Goal: Information Seeking & Learning: Learn about a topic

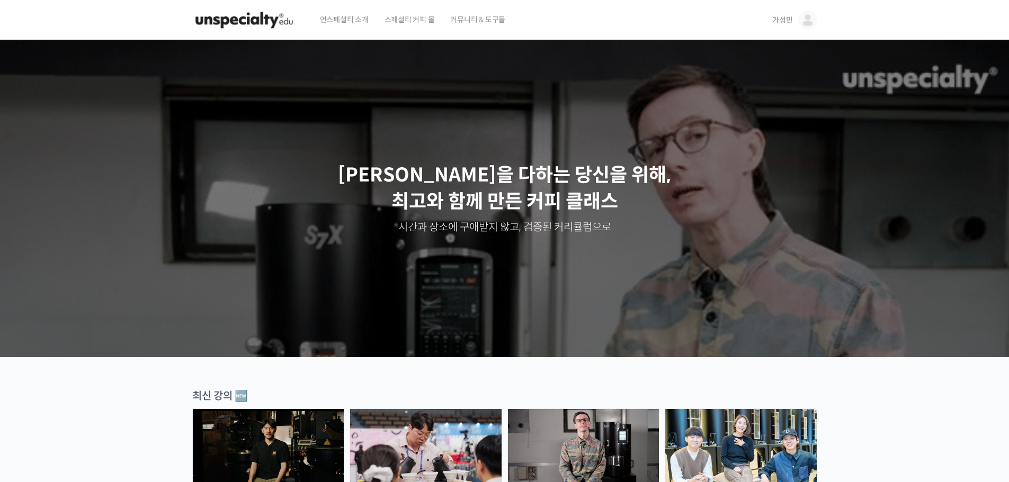
click at [776, 21] on span "가성민" at bounding box center [782, 20] width 20 height 10
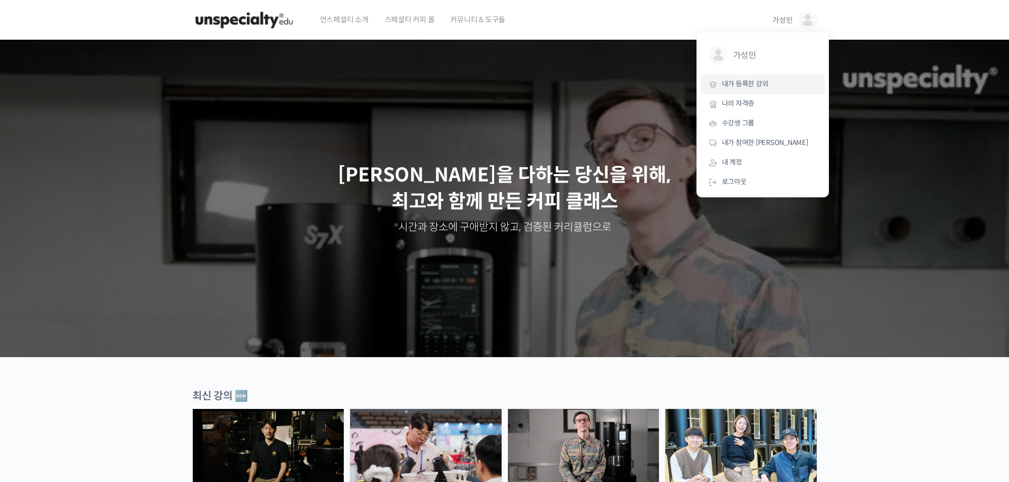
click at [753, 79] on link "내가 등록한 강의" at bounding box center [763, 85] width 124 height 20
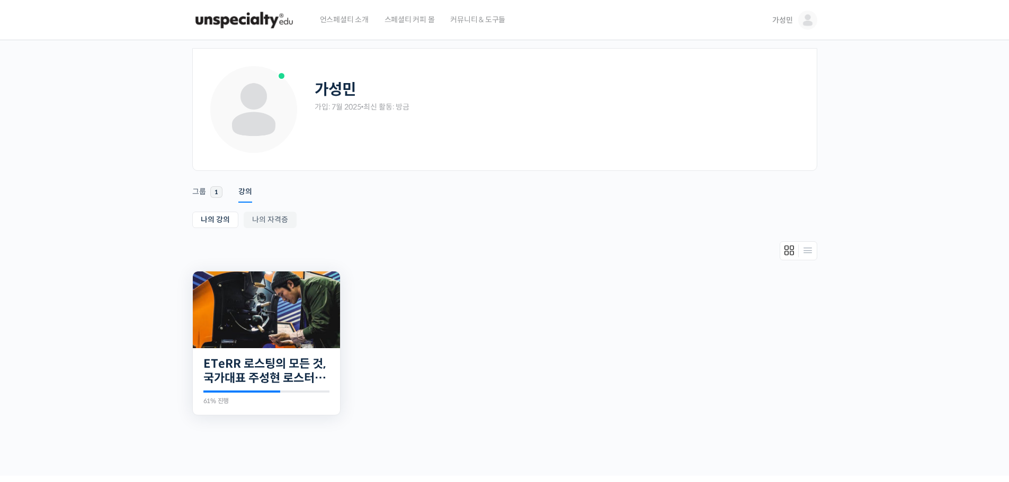
click at [274, 289] on img at bounding box center [266, 310] width 147 height 77
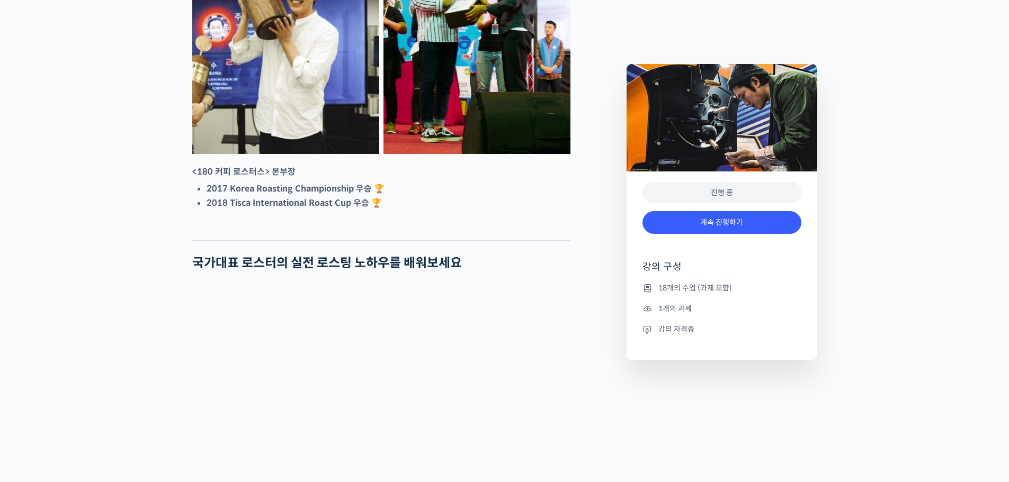
scroll to position [847, 0]
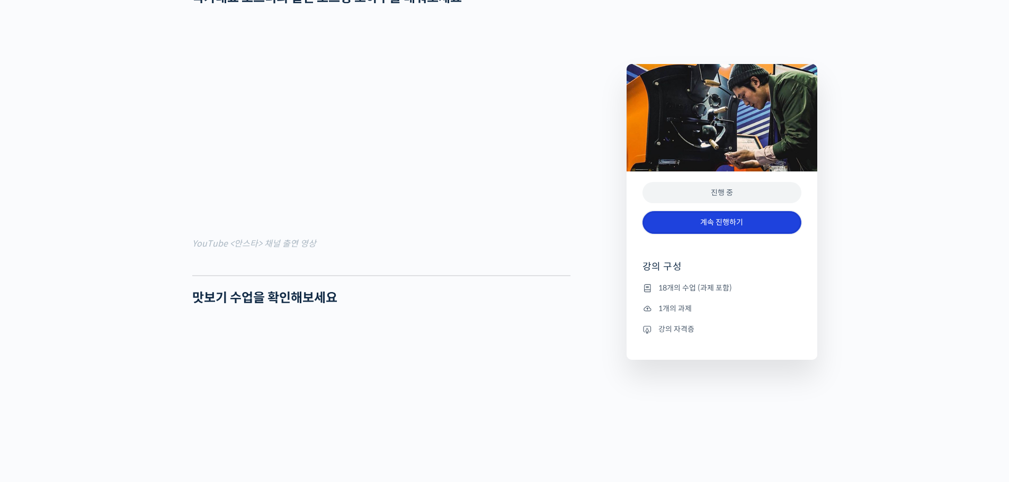
click at [721, 227] on link "계속 진행하기" at bounding box center [721, 222] width 159 height 23
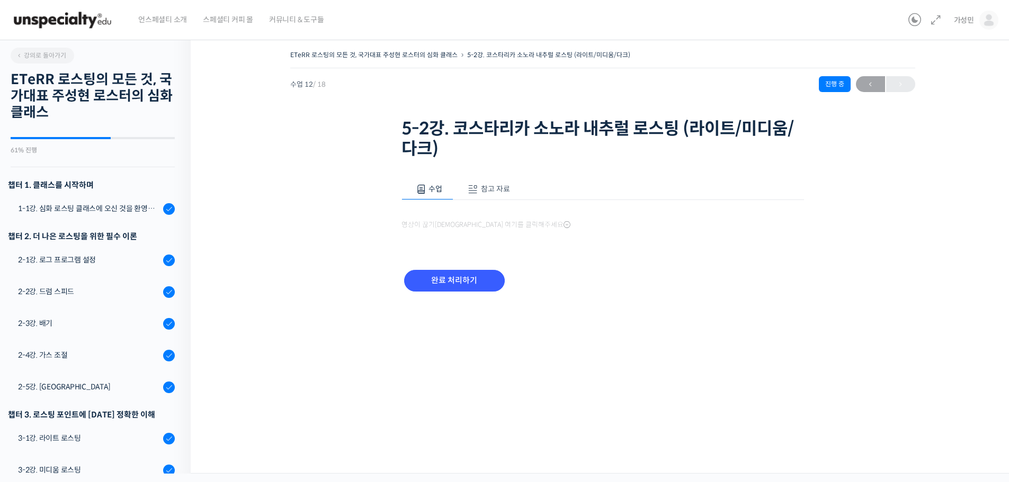
scroll to position [409, 0]
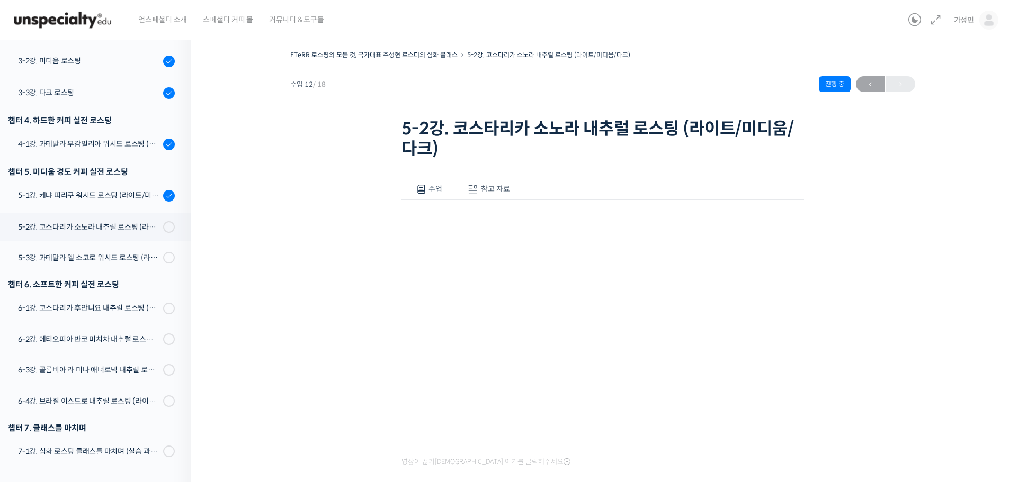
click at [477, 188] on span at bounding box center [473, 189] width 11 height 11
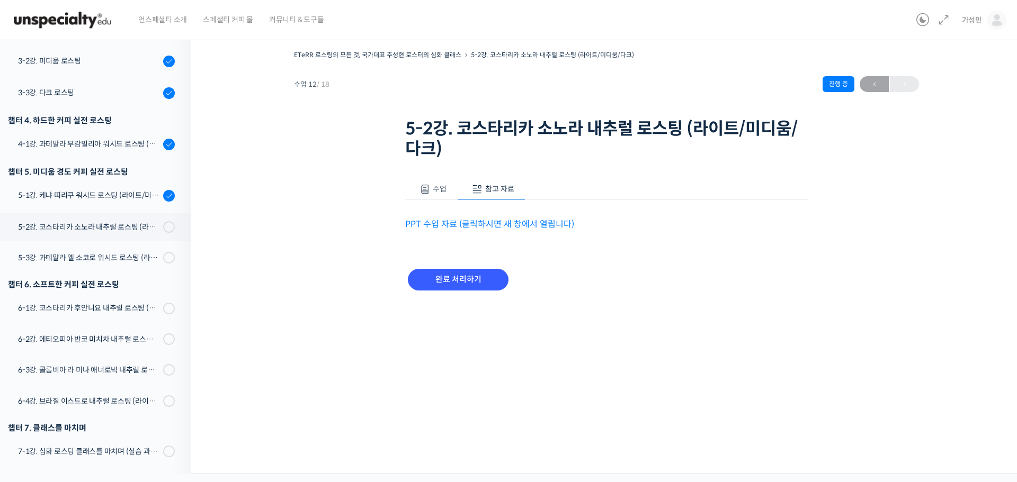
click at [465, 220] on link "PPT 수업 자료 (클릭하시면 새 창에서 열립니다)" at bounding box center [489, 224] width 169 height 11
